Goal: Information Seeking & Learning: Learn about a topic

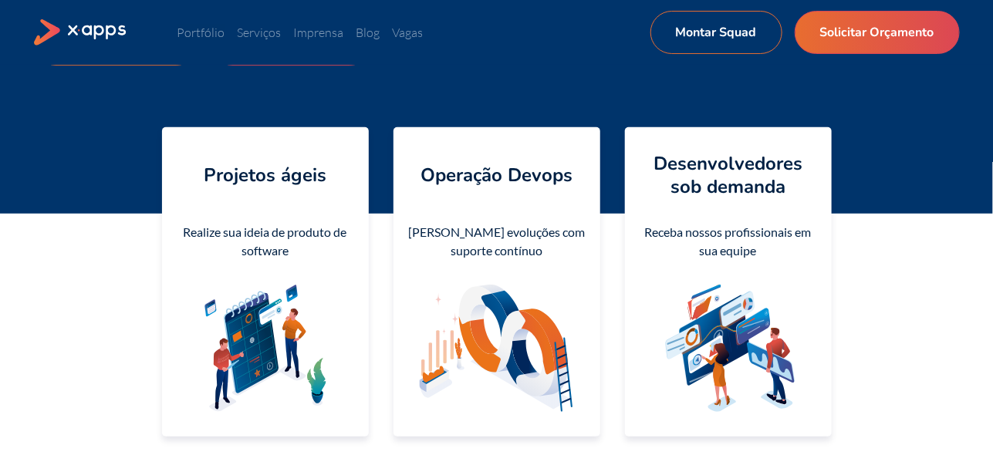
scroll to position [154, 0]
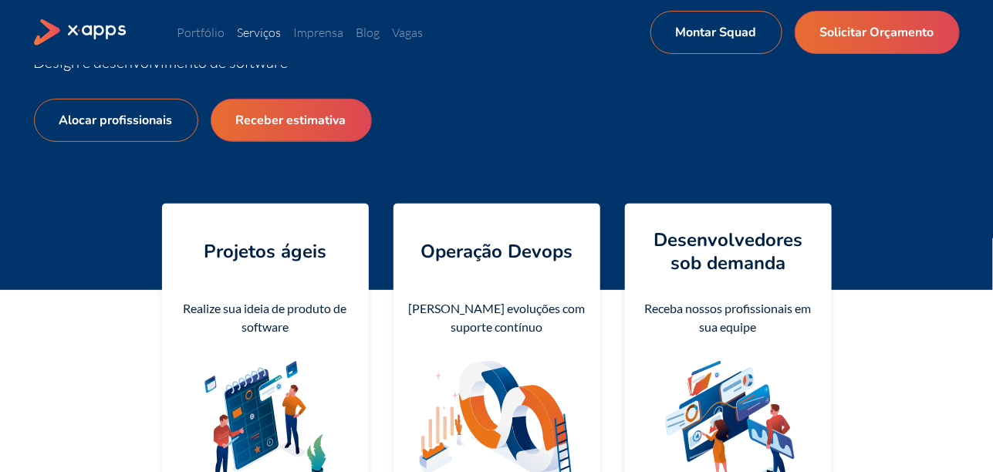
click at [275, 33] on link "Serviços" at bounding box center [260, 32] width 44 height 15
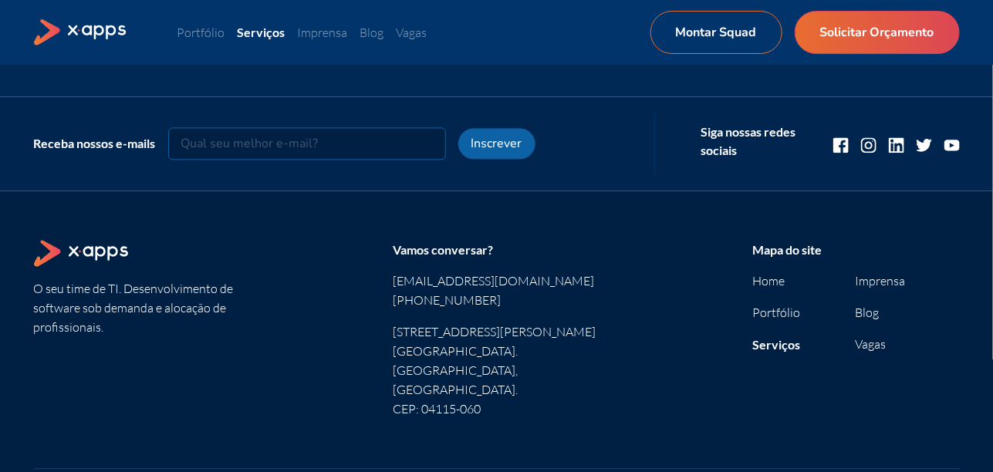
scroll to position [1234, 0]
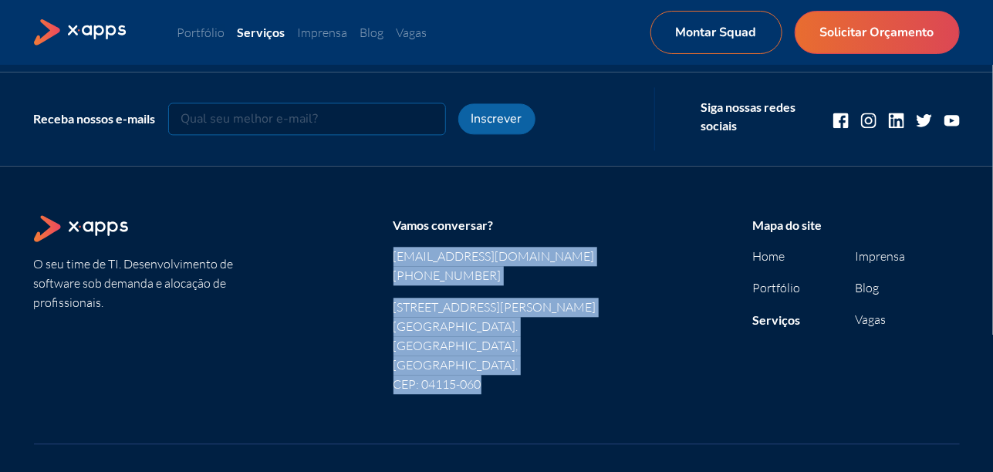
drag, startPoint x: 541, startPoint y: 337, endPoint x: 373, endPoint y: 234, distance: 197.0
click at [373, 234] on section "O seu time de TI. Desenvolvimento de software sob demanda e alocação de profiss…" at bounding box center [497, 317] width 926 height 204
click at [332, 278] on section "O seu time de TI. Desenvolvimento de software sob demanda e alocação de profiss…" at bounding box center [497, 317] width 926 height 204
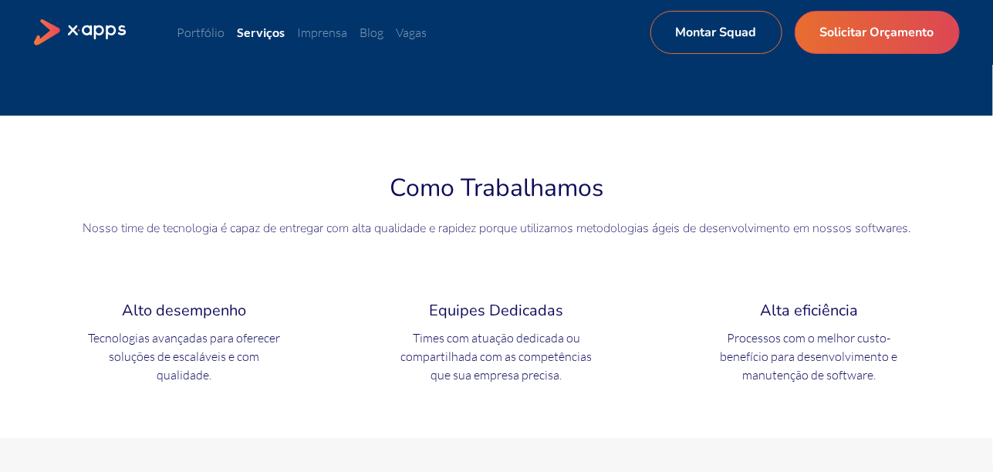
scroll to position [0, 0]
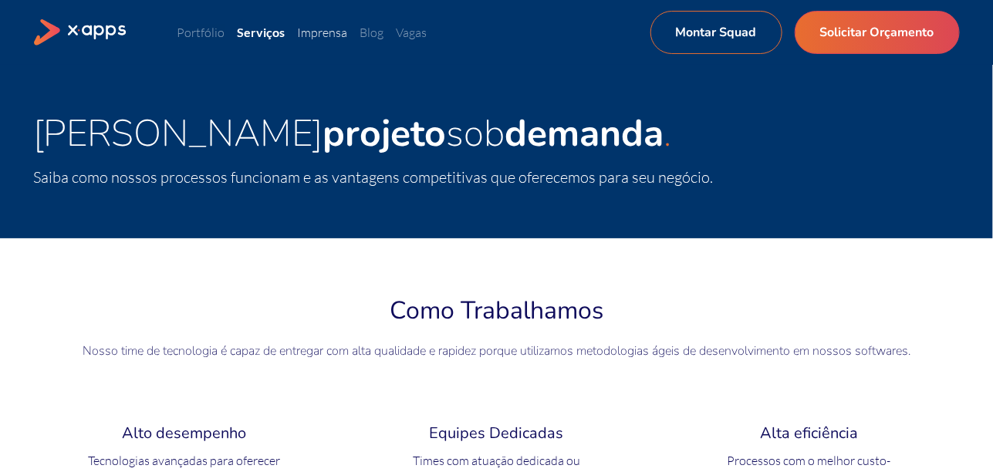
click at [341, 30] on link "Imprensa" at bounding box center [323, 32] width 50 height 15
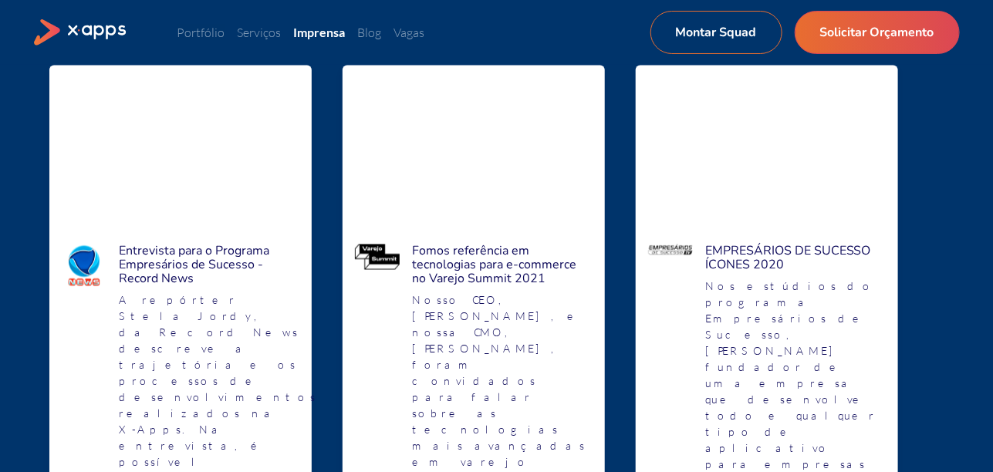
scroll to position [463, 0]
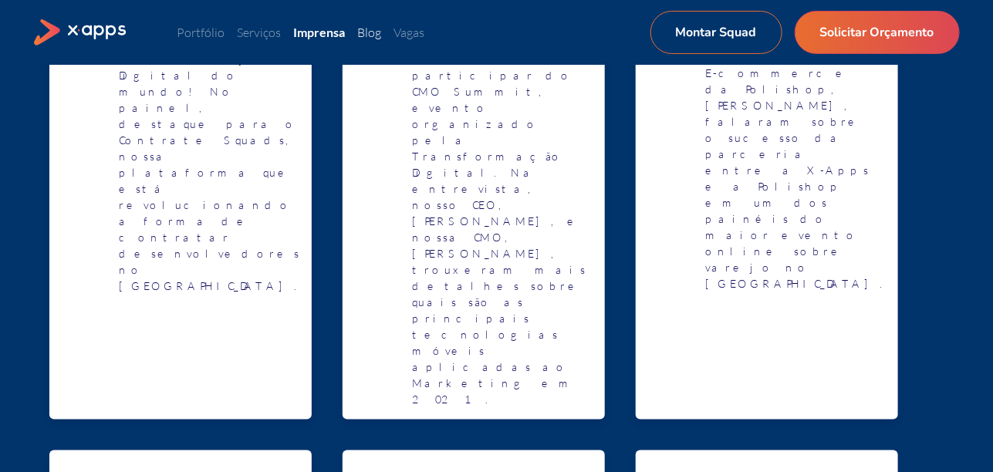
click at [378, 32] on link "Blog" at bounding box center [370, 32] width 24 height 15
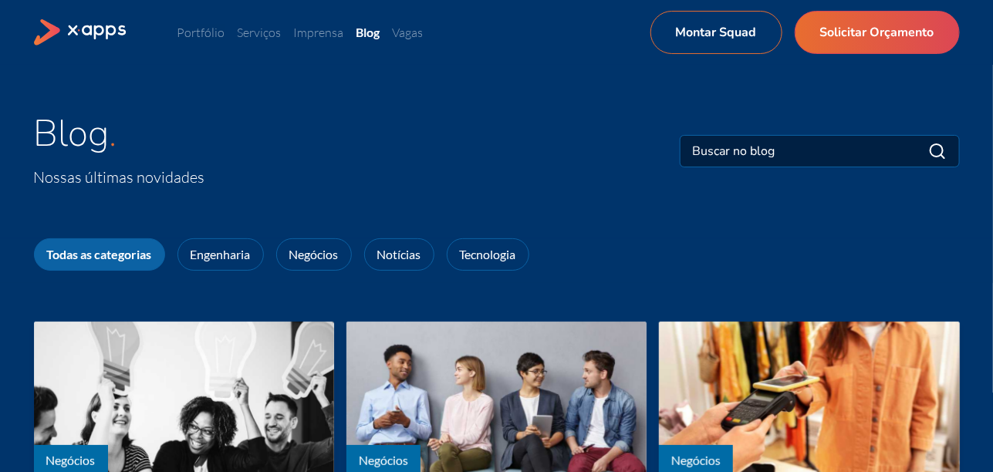
click at [125, 27] on icon at bounding box center [81, 32] width 94 height 27
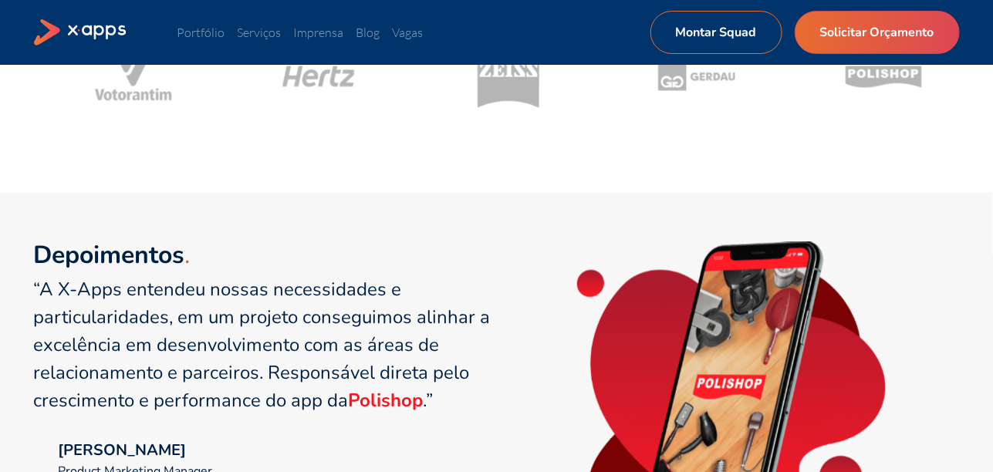
scroll to position [771, 0]
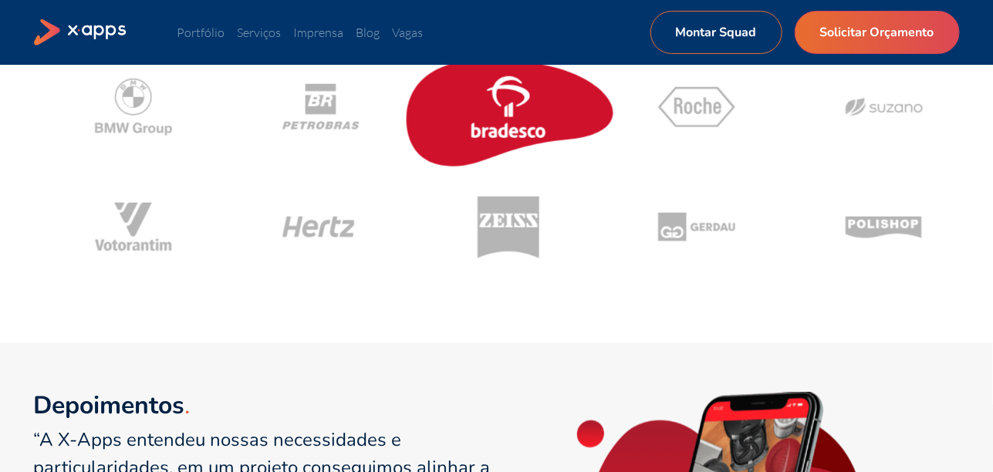
click at [459, 122] on icon at bounding box center [508, 107] width 219 height 131
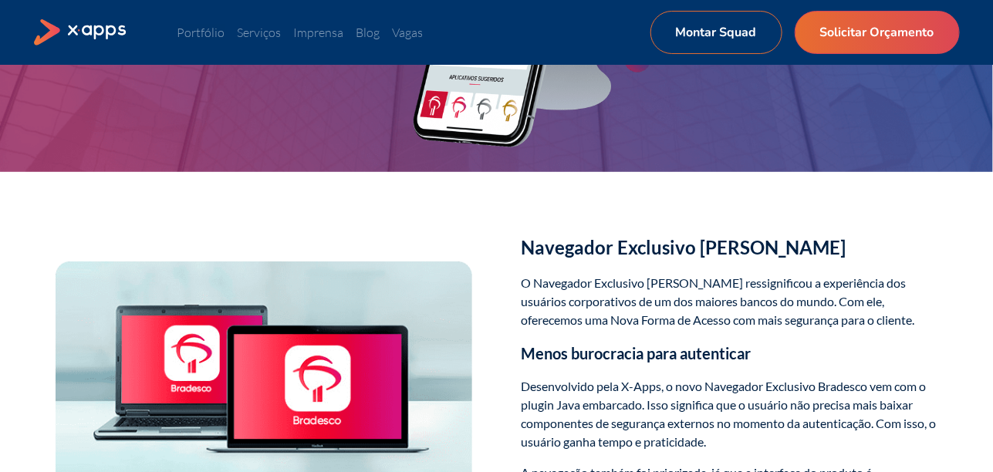
scroll to position [463, 0]
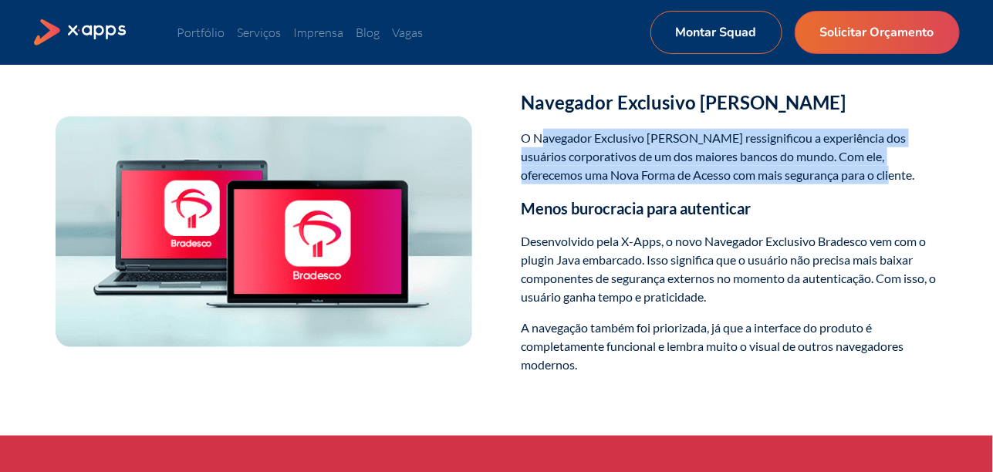
drag, startPoint x: 852, startPoint y: 176, endPoint x: 540, endPoint y: 122, distance: 317.0
click at [540, 122] on div "Navegador Exclusivo Bradesco O Navegador Exclusivo [PERSON_NAME] ressignificou …" at bounding box center [729, 231] width 416 height 310
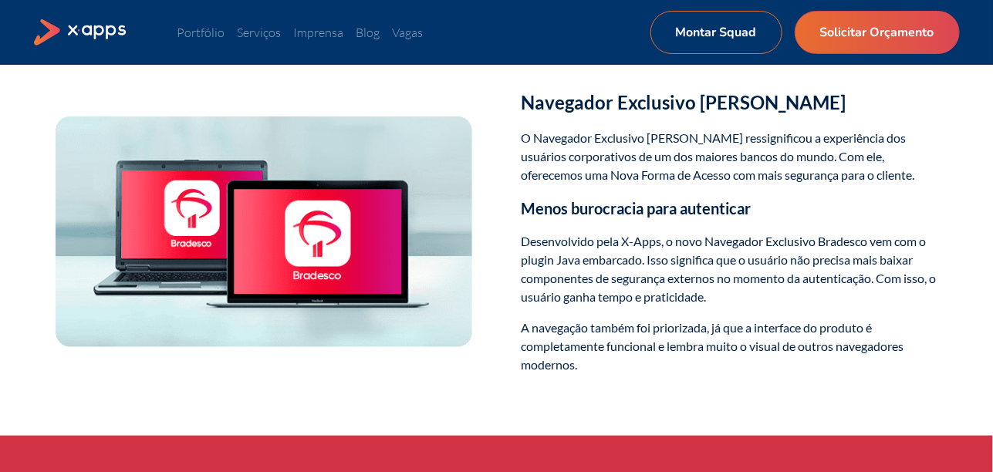
click at [518, 109] on div "Navegador Exclusivo Bradesco O Navegador Exclusivo [PERSON_NAME] ressignificou …" at bounding box center [497, 231] width 926 height 310
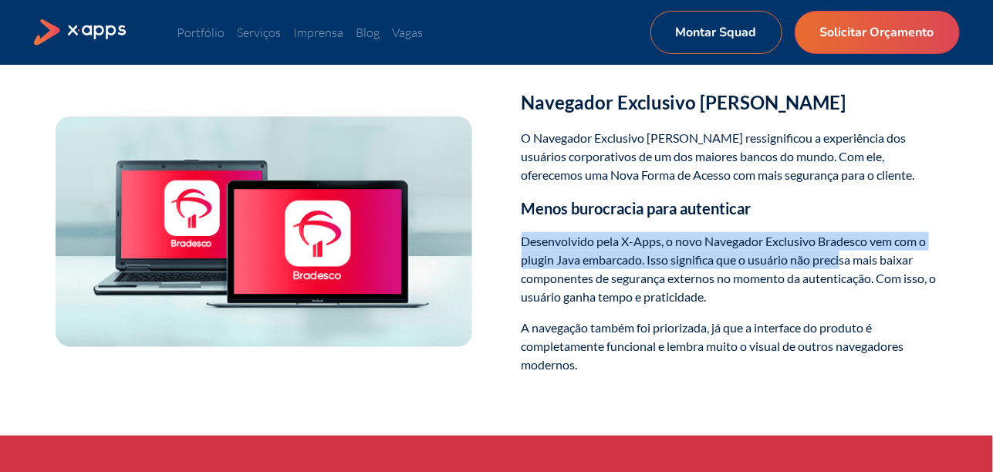
drag, startPoint x: 518, startPoint y: 233, endPoint x: 841, endPoint y: 267, distance: 324.9
click at [841, 267] on div "Navegador Exclusivo Bradesco O Navegador Exclusivo [PERSON_NAME] ressignificou …" at bounding box center [497, 231] width 926 height 310
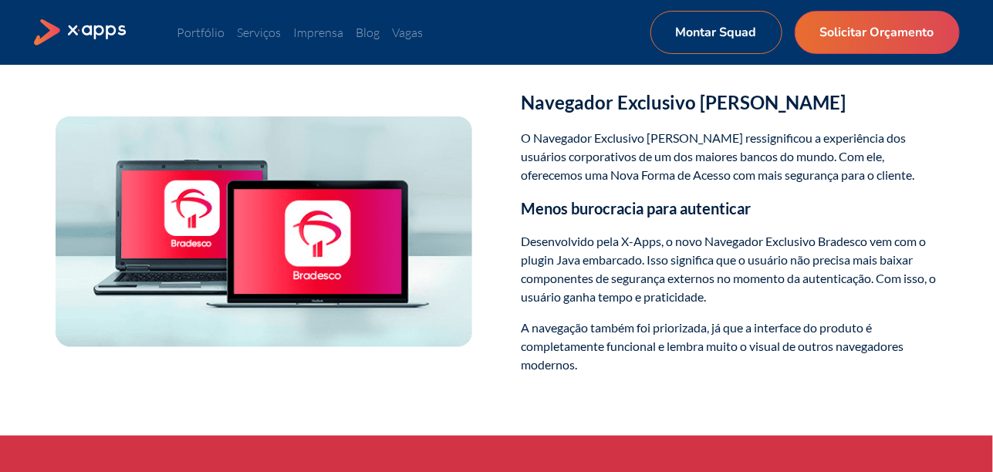
click at [477, 92] on div "Navegador Exclusivo Bradesco O Navegador Exclusivo [PERSON_NAME] ressignificou …" at bounding box center [497, 231] width 926 height 310
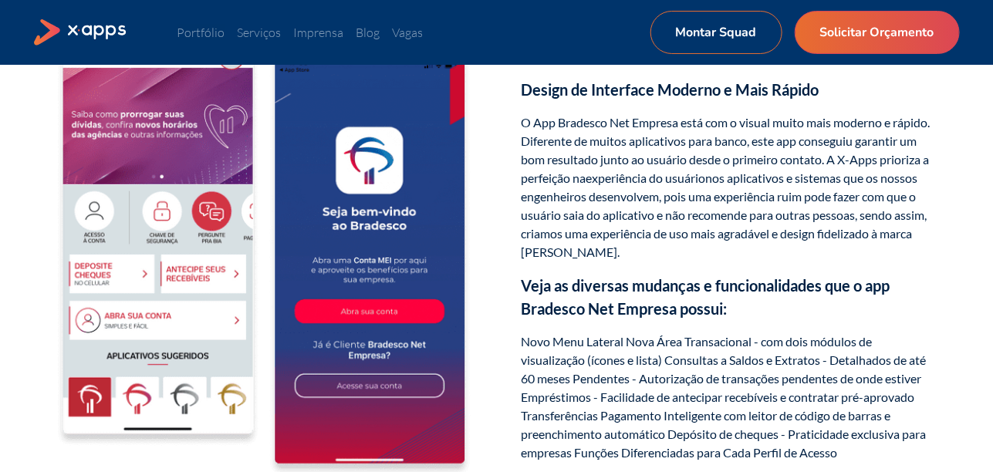
scroll to position [1537, 0]
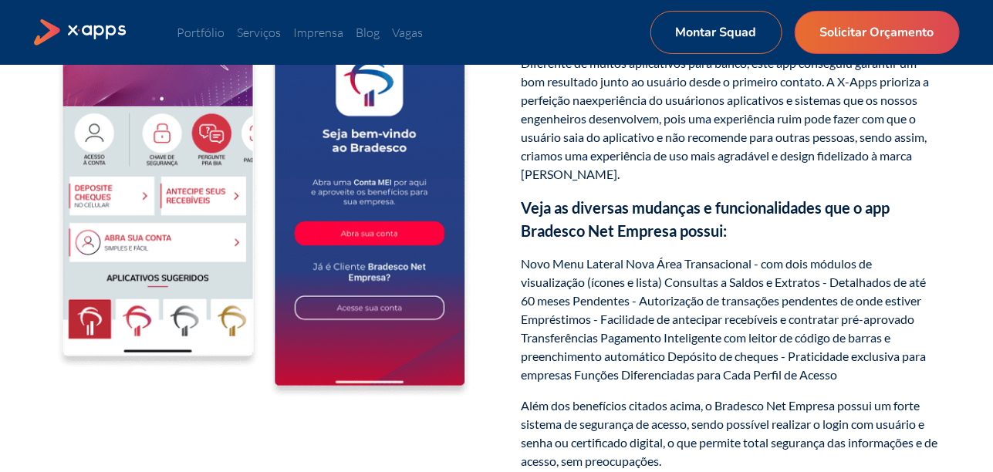
click at [709, 304] on p "Novo Menu Lateral Nova Área Transacional - com dois módulos de visualização (íc…" at bounding box center [729, 320] width 416 height 130
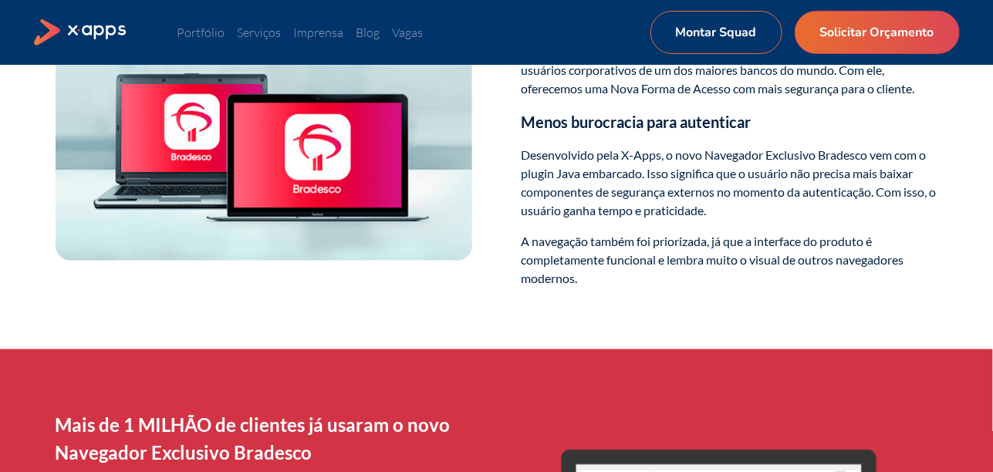
scroll to position [457, 0]
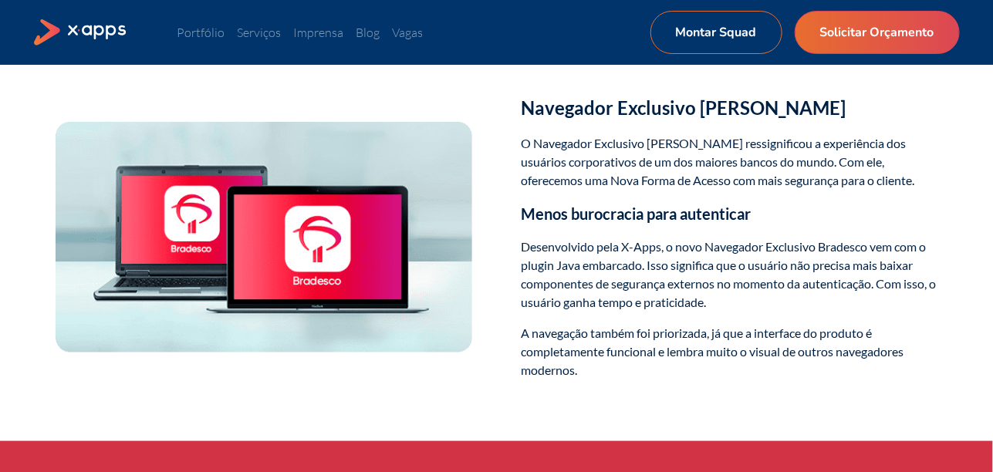
click at [123, 30] on icon at bounding box center [81, 32] width 94 height 27
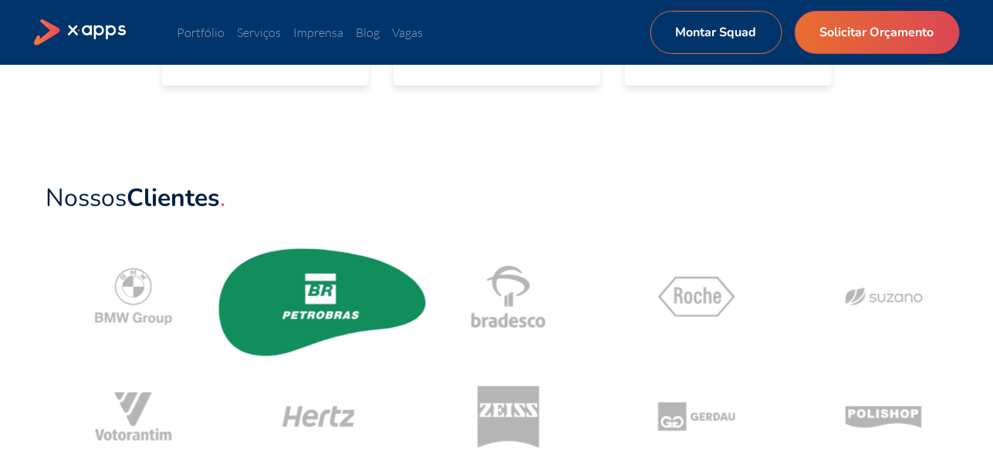
scroll to position [693, 0]
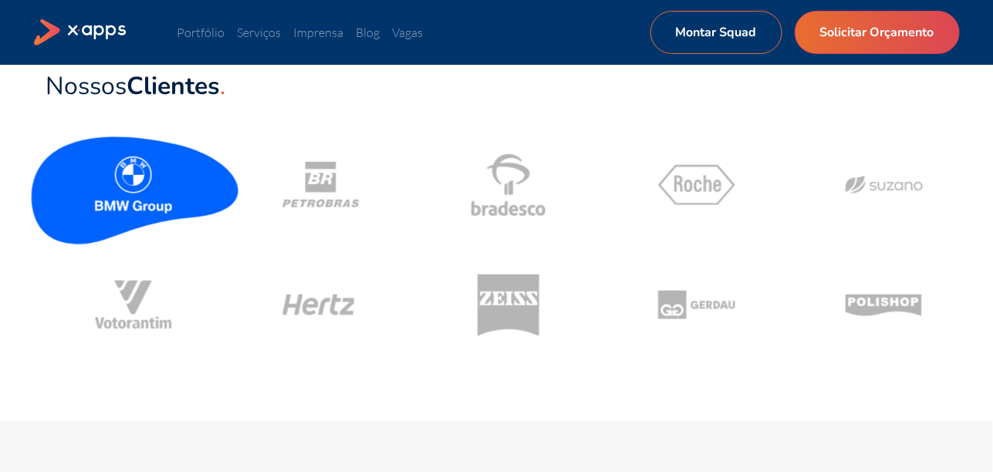
click at [181, 200] on icon at bounding box center [133, 185] width 219 height 131
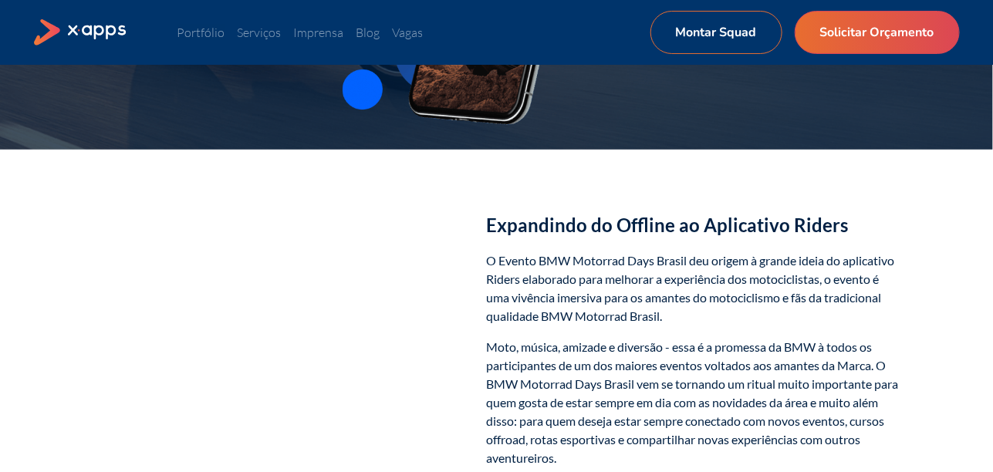
scroll to position [385, 0]
